Goal: Information Seeking & Learning: Learn about a topic

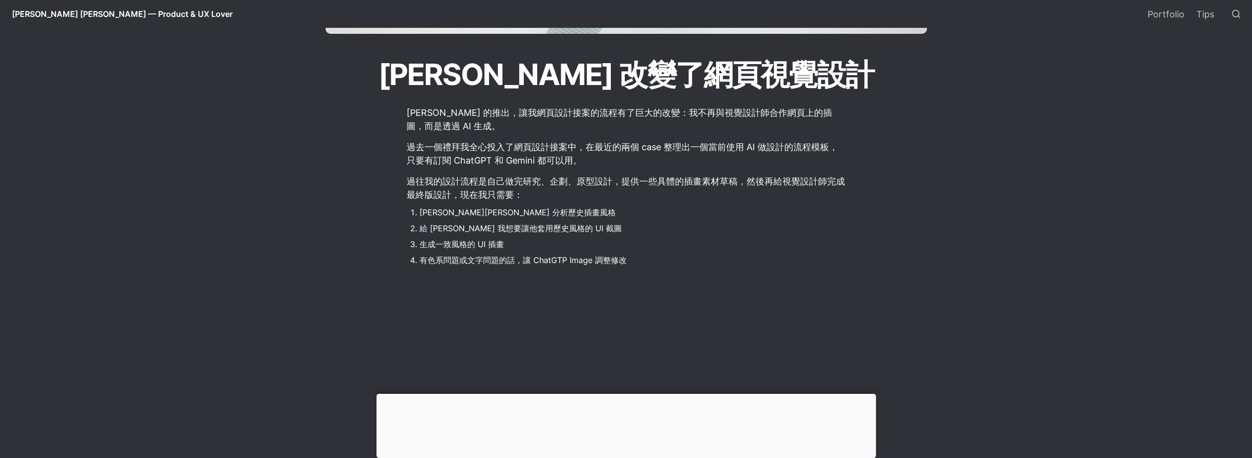
scroll to position [48, 0]
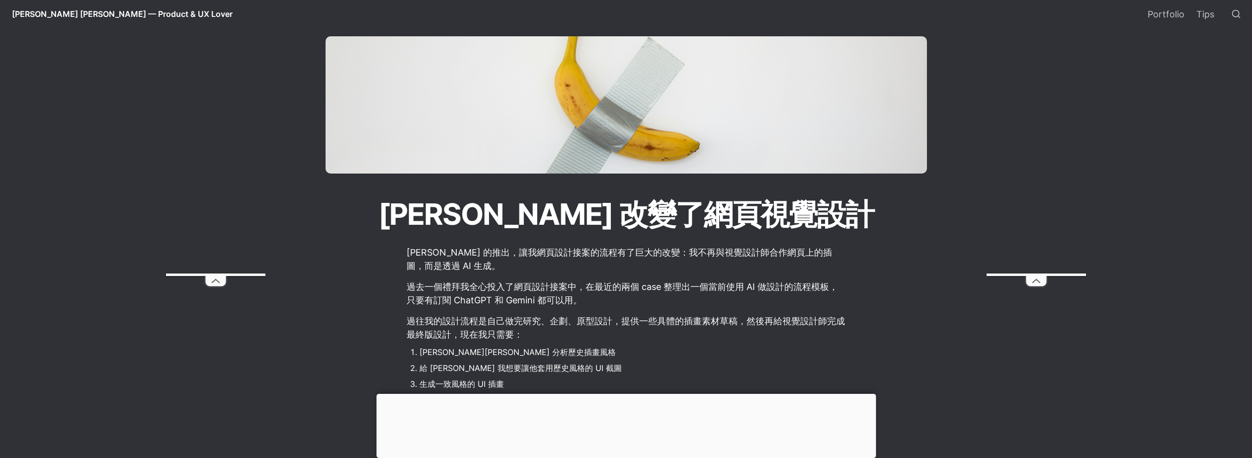
click at [129, 18] on span "[PERSON_NAME] [PERSON_NAME] — Product & UX Lover" at bounding box center [122, 14] width 221 height 10
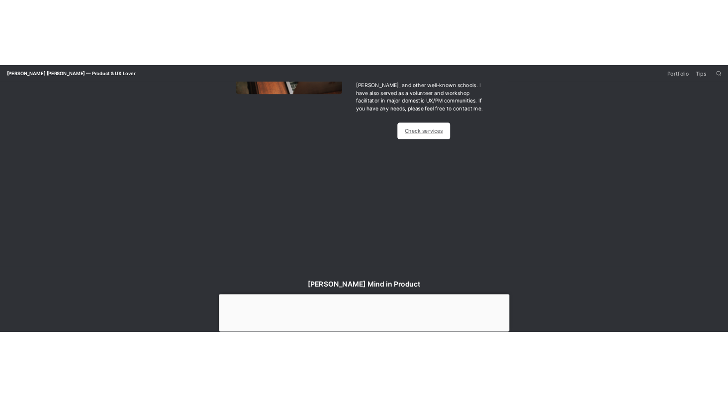
scroll to position [966, 0]
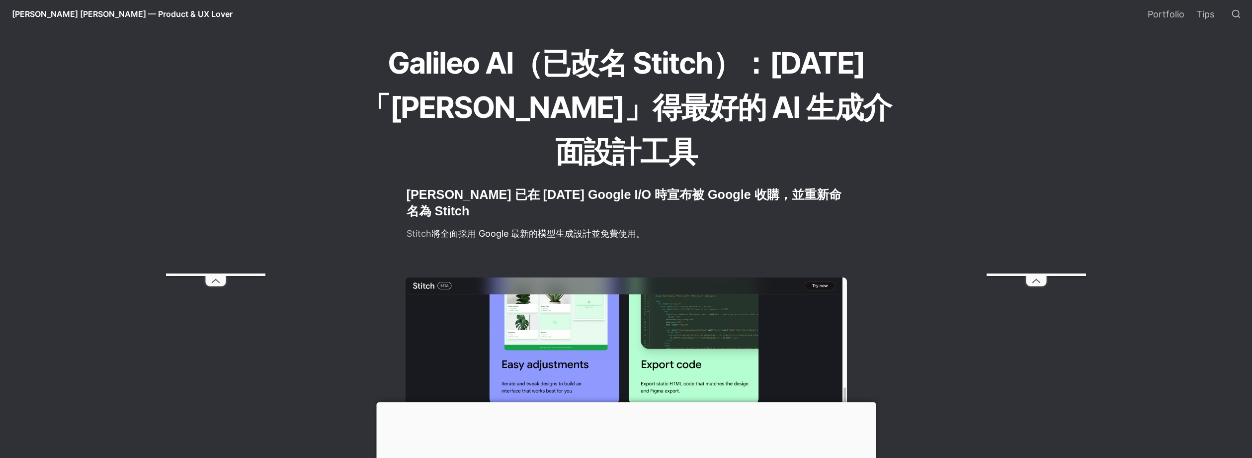
scroll to position [201, 0]
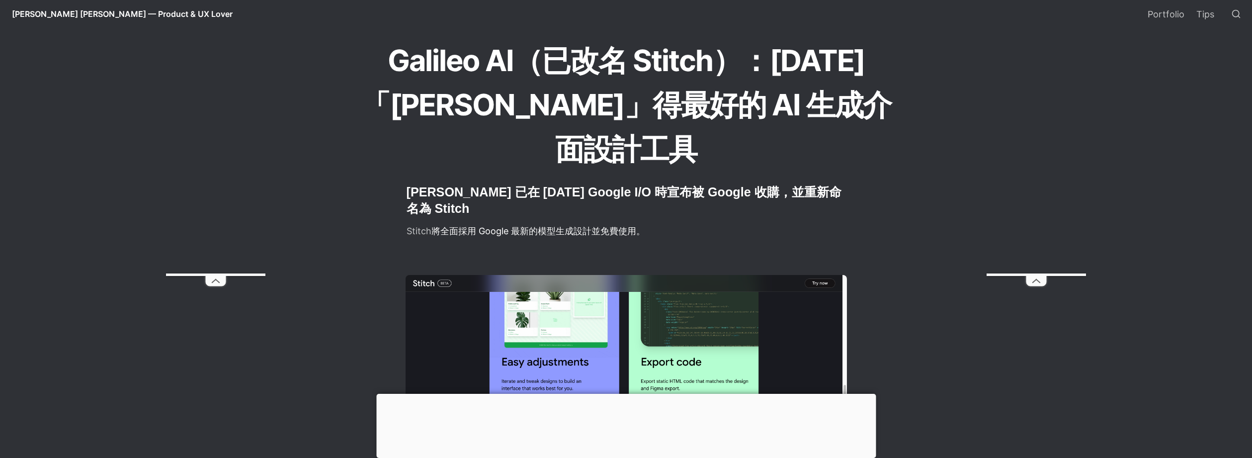
click at [610, 223] on p "Stitch 將全面採用 Google 最新的模型生成設計並免費使用。" at bounding box center [626, 231] width 441 height 16
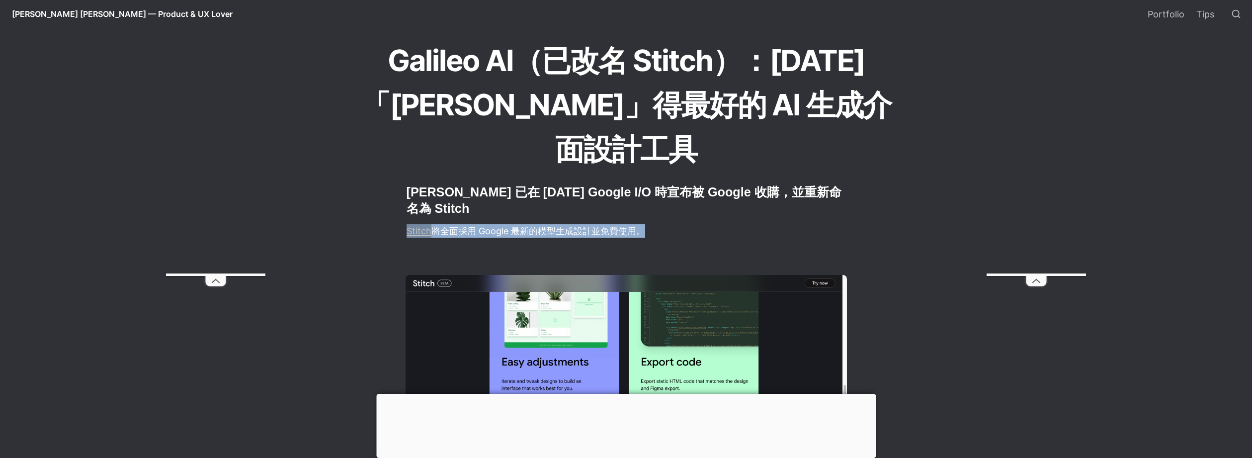
click at [599, 223] on p "Stitch 將全面採用 Google 最新的模型生成設計並免費使用。" at bounding box center [626, 231] width 441 height 16
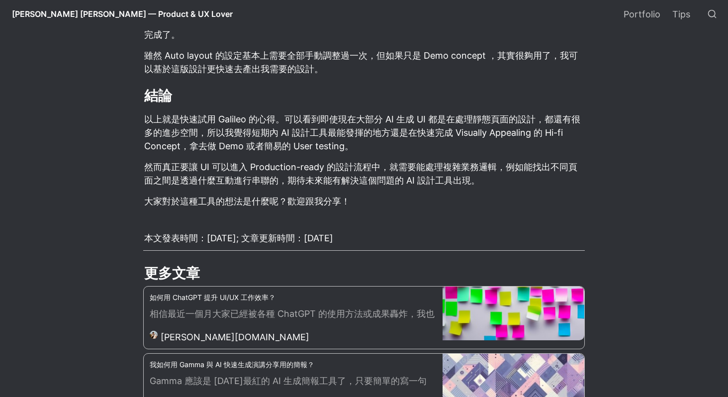
scroll to position [3645, 0]
